Goal: Check status: Check status

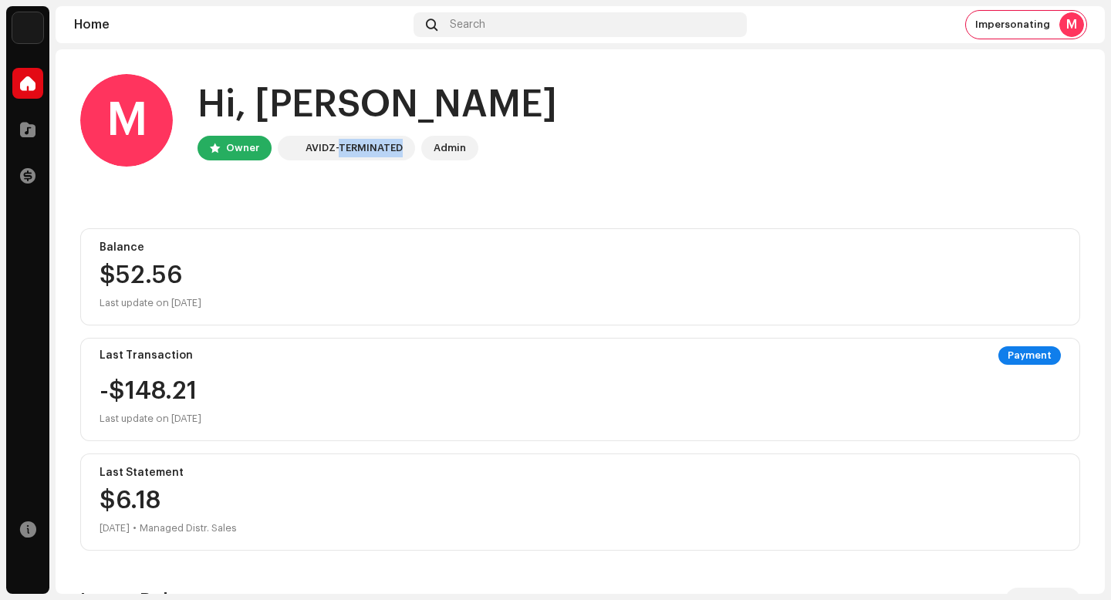
drag, startPoint x: 339, startPoint y: 150, endPoint x: 407, endPoint y: 150, distance: 67.9
click at [405, 150] on div "AVIDZ-TERMINATED" at bounding box center [346, 148] width 137 height 25
click at [410, 171] on home-user "M Hi, [PERSON_NAME] Owner AVIDZ-TERMINATED Admin" at bounding box center [580, 132] width 1000 height 117
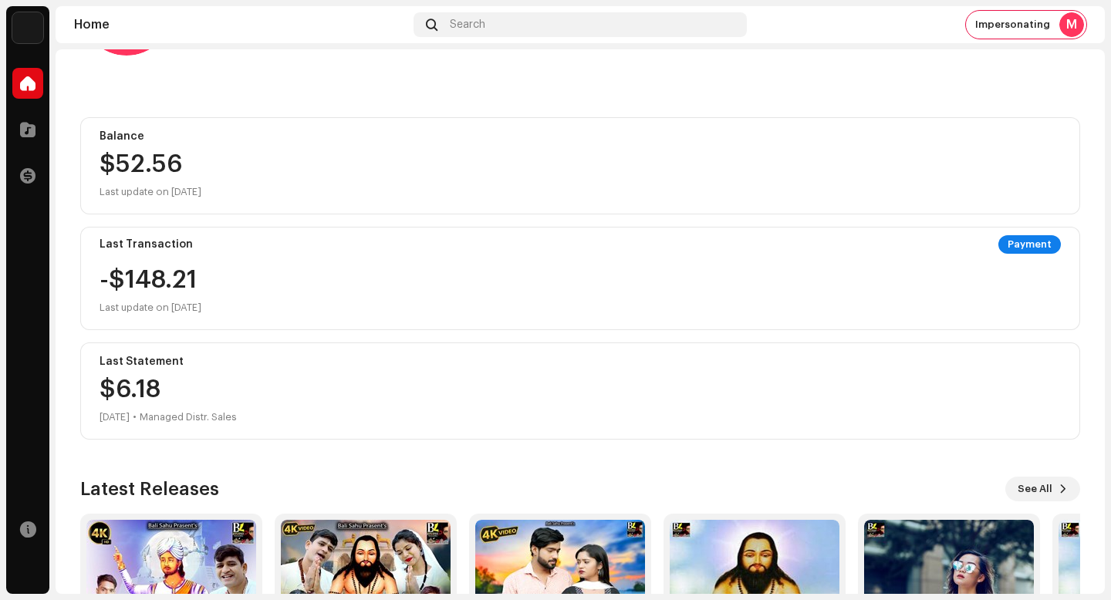
scroll to position [132, 0]
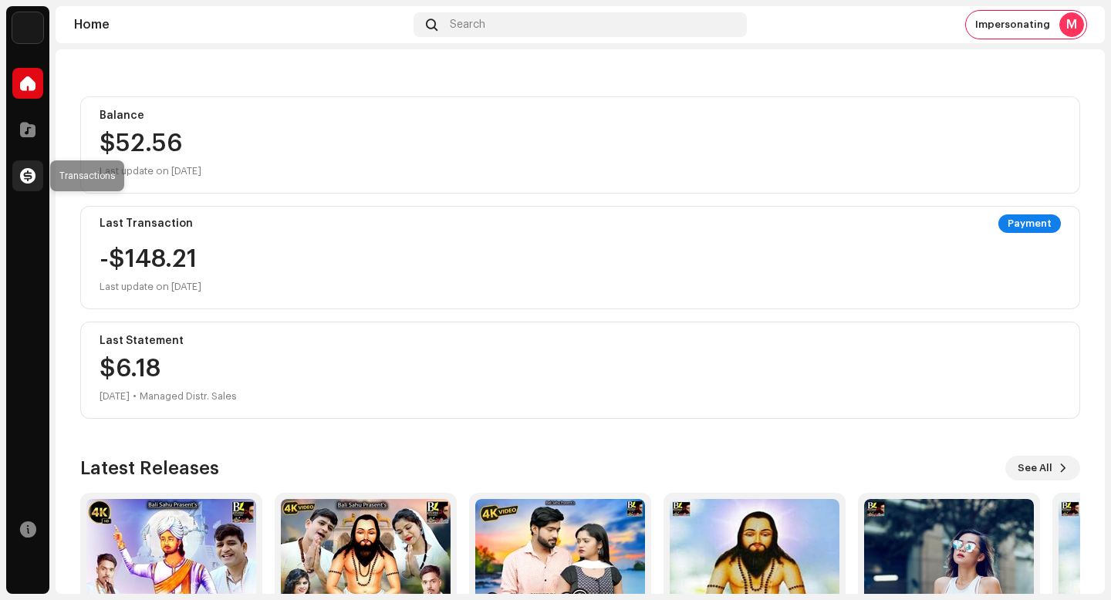
click at [19, 180] on div at bounding box center [27, 176] width 31 height 31
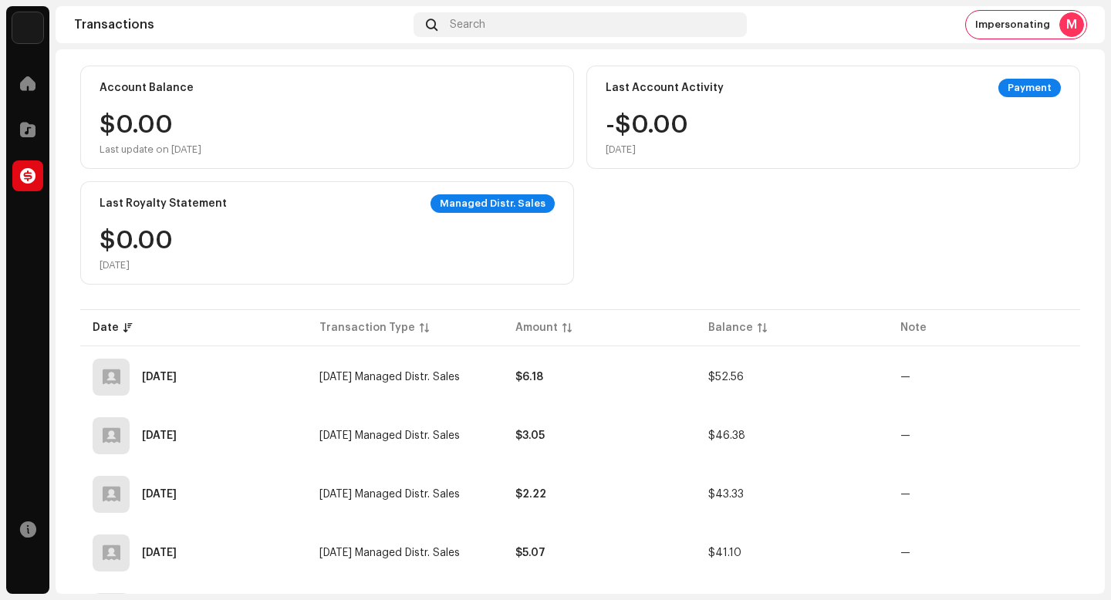
scroll to position [10, 0]
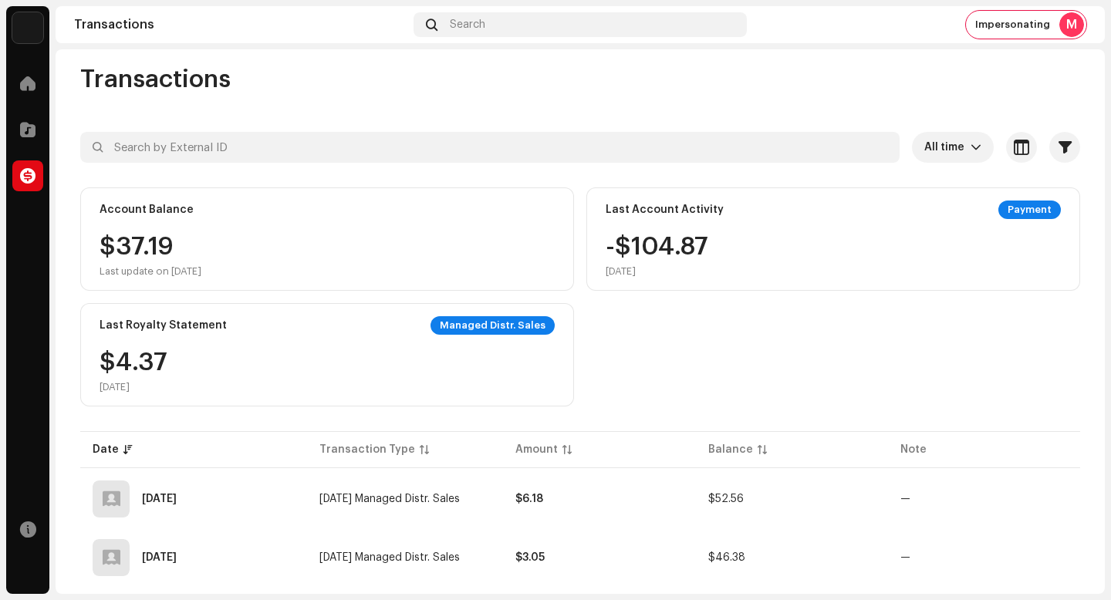
click at [19, 180] on div at bounding box center [27, 176] width 31 height 31
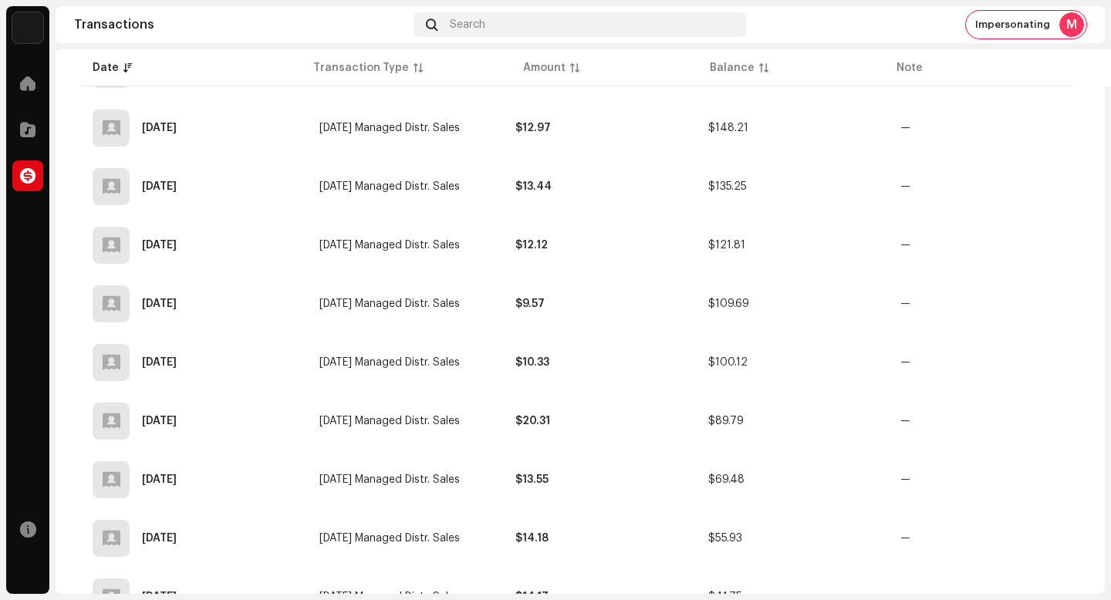
scroll to position [1336, 0]
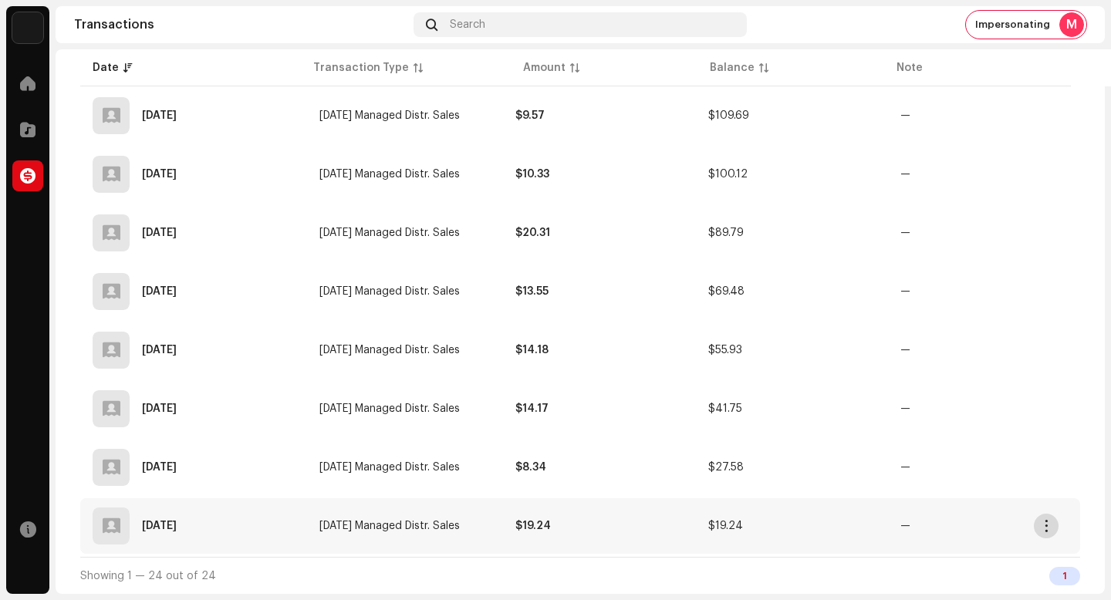
click at [1043, 524] on span "button" at bounding box center [1047, 526] width 12 height 12
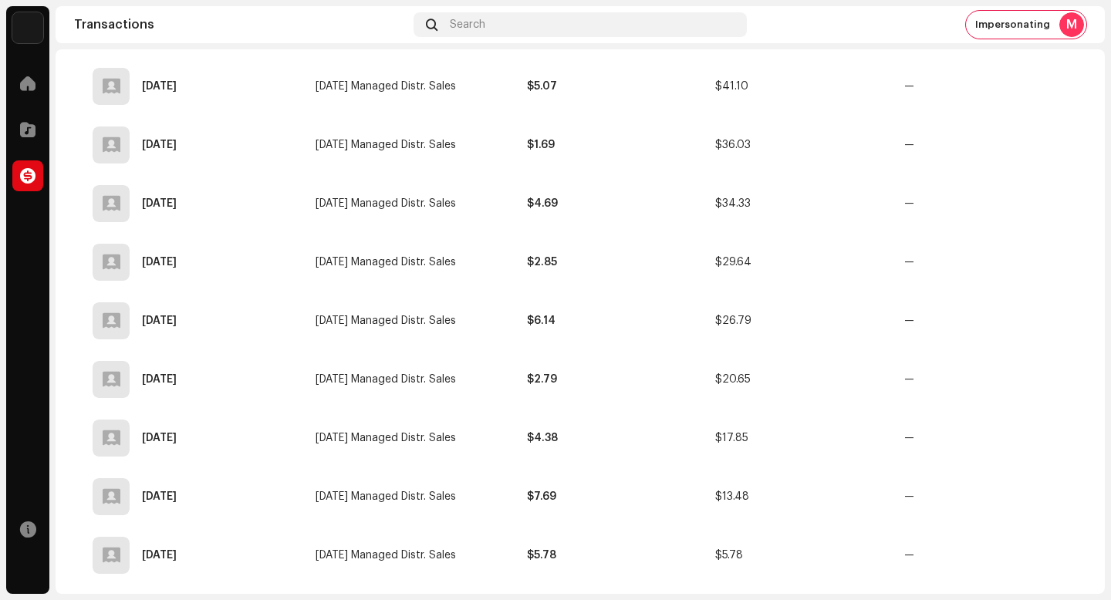
scroll to position [0, 0]
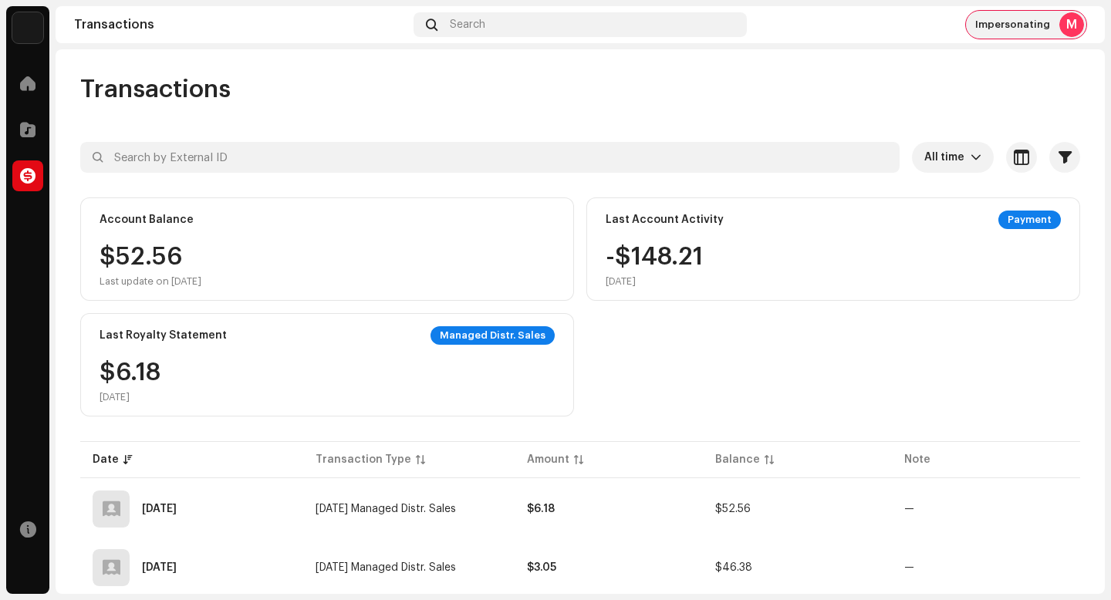
click at [1023, 23] on span "Impersonating" at bounding box center [1012, 25] width 75 height 12
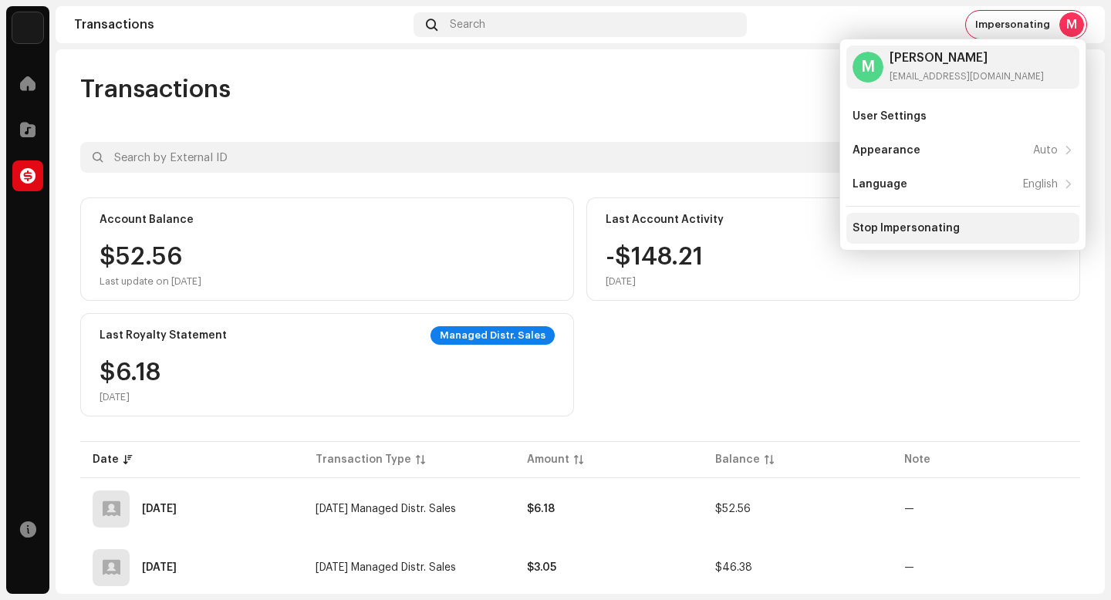
click at [893, 233] on div "Stop Impersonating" at bounding box center [906, 228] width 107 height 12
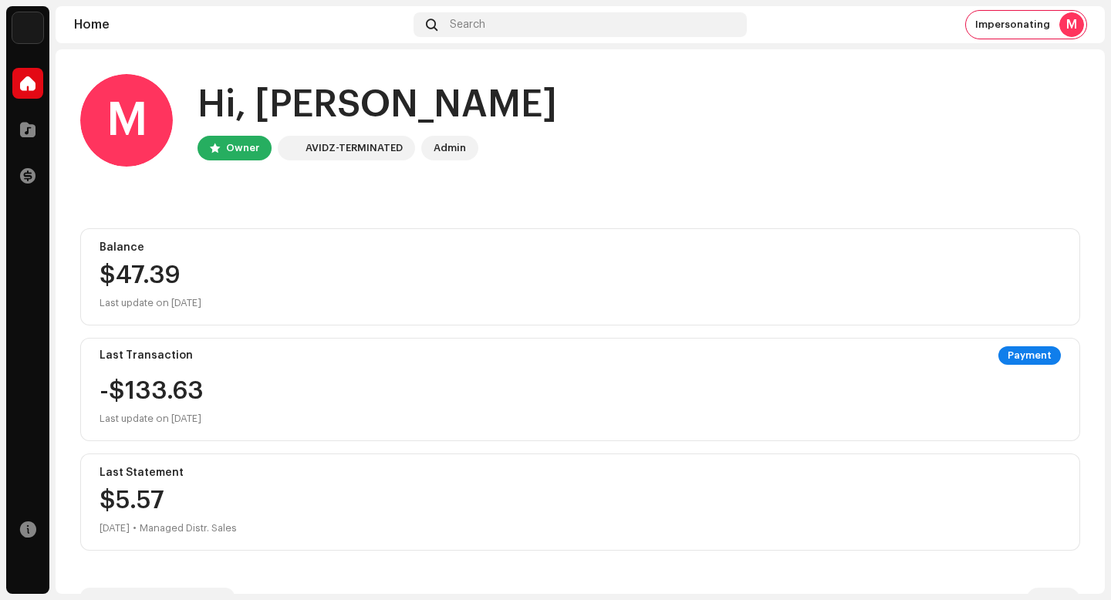
scroll to position [52, 0]
